Goal: Task Accomplishment & Management: Complete application form

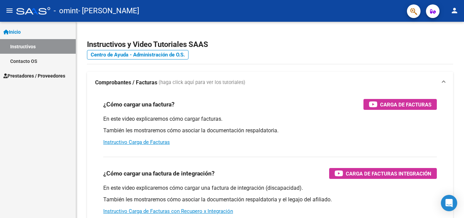
click at [16, 29] on span "Inicio" at bounding box center [11, 31] width 17 height 7
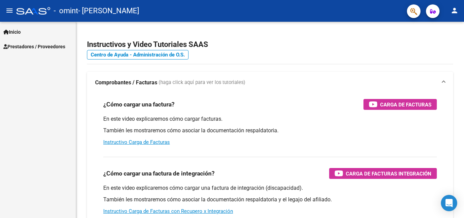
click at [21, 34] on span "Inicio" at bounding box center [11, 31] width 17 height 7
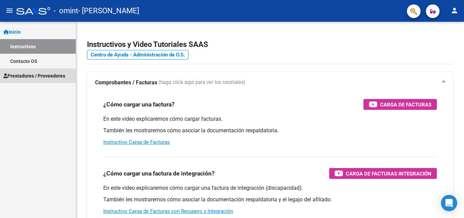
click at [38, 73] on span "Prestadores / Proveedores" at bounding box center [34, 75] width 62 height 7
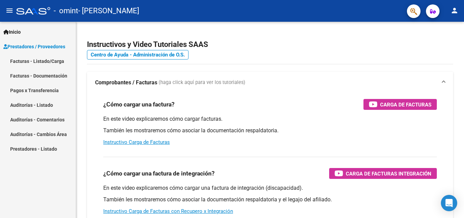
click at [44, 57] on link "Facturas - Listado/Carga" at bounding box center [38, 61] width 76 height 15
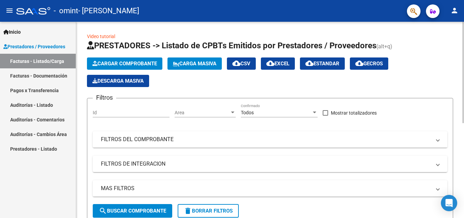
click at [122, 61] on span "Cargar Comprobante" at bounding box center [124, 63] width 64 height 6
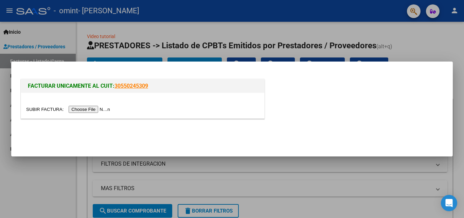
click at [82, 110] on input "file" at bounding box center [69, 109] width 86 height 7
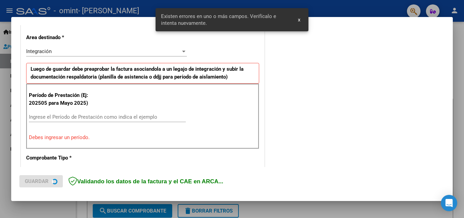
scroll to position [153, 0]
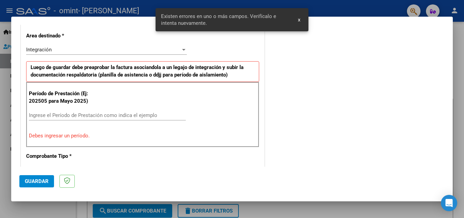
click at [116, 120] on div "Ingrese el Período de Prestación como indica el ejemplo" at bounding box center [107, 118] width 157 height 17
click at [121, 113] on input "Ingrese el Período de Prestación como indica el ejemplo" at bounding box center [107, 115] width 157 height 6
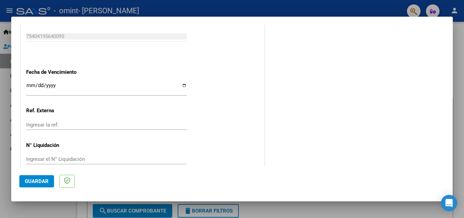
scroll to position [456, 0]
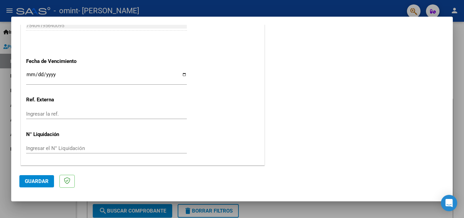
type input "202509"
click at [181, 74] on input "Ingresar la fecha" at bounding box center [106, 77] width 161 height 11
click at [142, 117] on div "Ingresar la ref." at bounding box center [106, 114] width 161 height 10
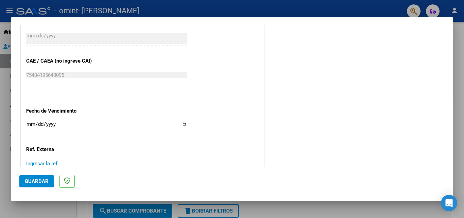
scroll to position [422, 0]
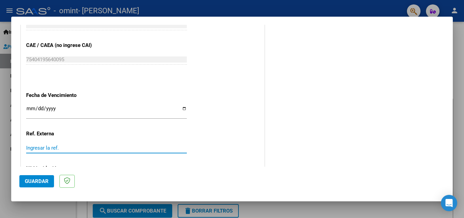
click at [184, 111] on input "Ingresar la fecha" at bounding box center [106, 111] width 161 height 11
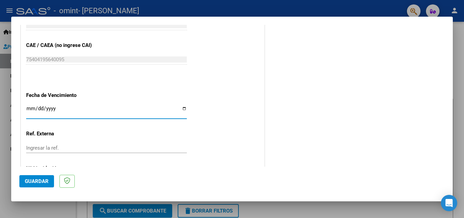
click at [183, 107] on input "Ingresar la fecha" at bounding box center [106, 111] width 161 height 11
type input "2025-10-11"
click at [86, 147] on input "Ingresar la ref." at bounding box center [106, 148] width 161 height 6
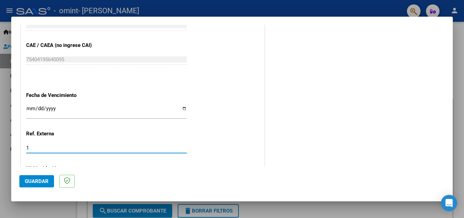
type input "1"
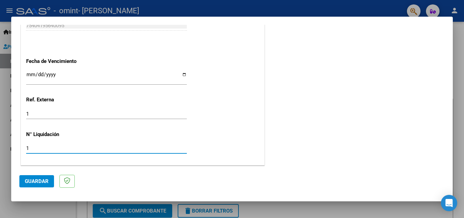
type input "1"
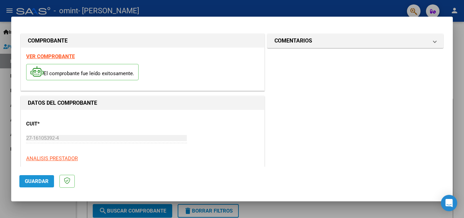
click at [36, 183] on span "Guardar" at bounding box center [37, 181] width 24 height 6
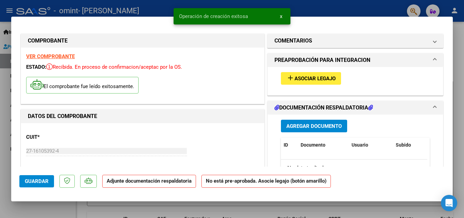
click at [302, 78] on span "Asociar Legajo" at bounding box center [314, 78] width 41 height 6
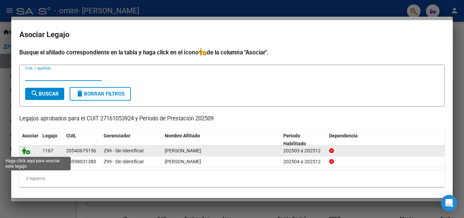
click at [24, 150] on icon at bounding box center [26, 150] width 8 height 7
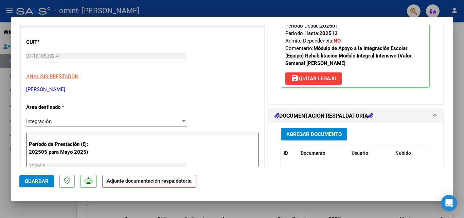
scroll to position [136, 0]
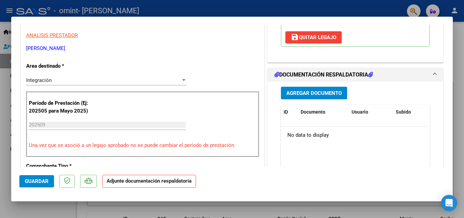
click at [336, 92] on span "Agregar Documento" at bounding box center [313, 93] width 55 height 6
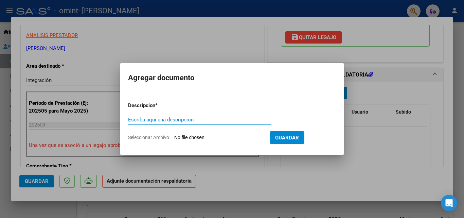
type input "f"
type input "planilla"
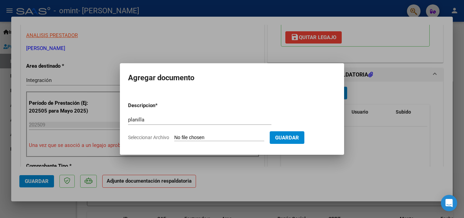
click at [174, 134] on input "Seleccionar Archivo" at bounding box center [219, 137] width 90 height 6
type input "C:\fakepath\Polech Leon.pdf"
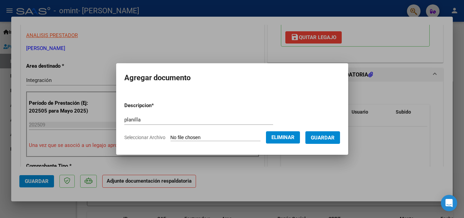
click at [334, 137] on span "Guardar" at bounding box center [322, 137] width 24 height 6
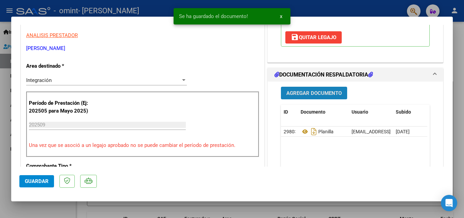
click at [310, 94] on span "Agregar Documento" at bounding box center [313, 93] width 55 height 6
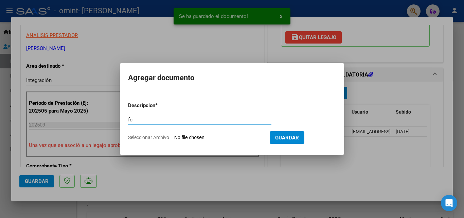
type input "fc"
click at [174, 134] on input "Seleccionar Archivo" at bounding box center [219, 137] width 90 height 6
type input "C:\fakepath\2998 POLECH.pdf"
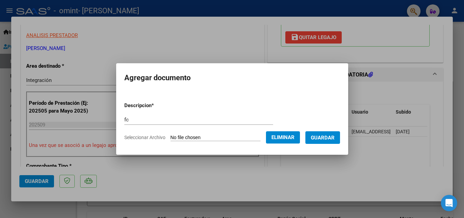
click at [331, 137] on span "Guardar" at bounding box center [322, 137] width 24 height 6
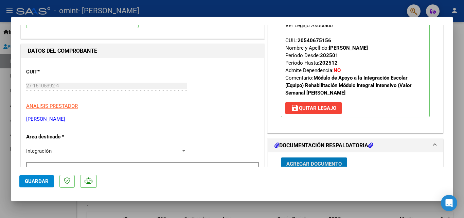
scroll to position [68, 0]
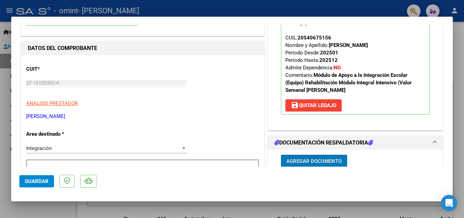
click at [45, 185] on button "Guardar" at bounding box center [36, 181] width 35 height 12
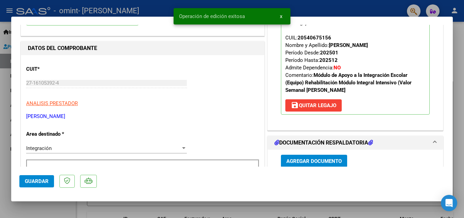
click at [284, 214] on div at bounding box center [232, 109] width 464 height 218
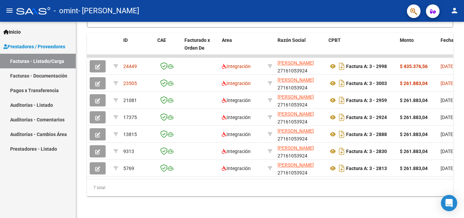
scroll to position [99, 0]
